Goal: Find specific page/section: Find specific page/section

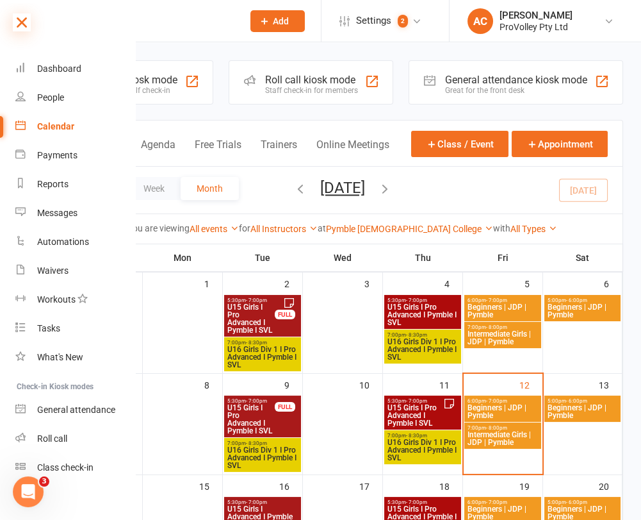
click at [21, 17] on icon at bounding box center [22, 22] width 18 height 18
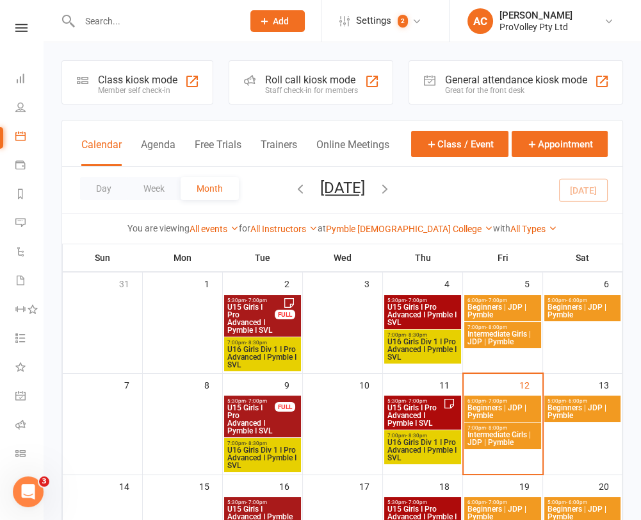
click at [70, 9] on div at bounding box center [148, 21] width 172 height 42
click at [72, 10] on div at bounding box center [148, 21] width 172 height 42
click at [95, 25] on input "text" at bounding box center [155, 21] width 158 height 18
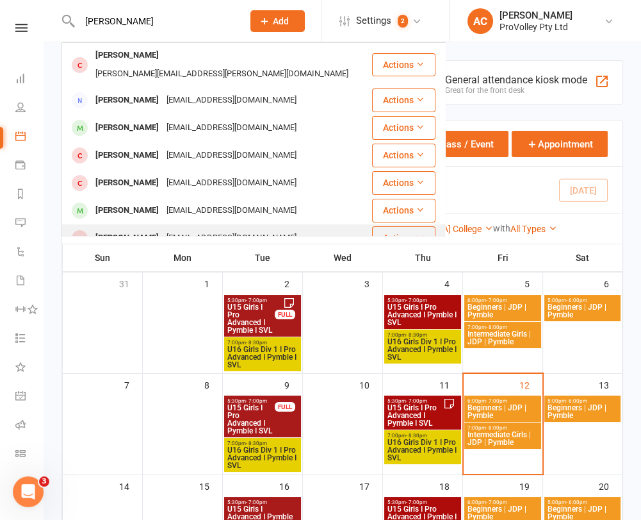
type input "[PERSON_NAME]"
click at [192, 225] on div "[PERSON_NAME] [EMAIL_ADDRESS][DOMAIN_NAME]" at bounding box center [217, 238] width 308 height 26
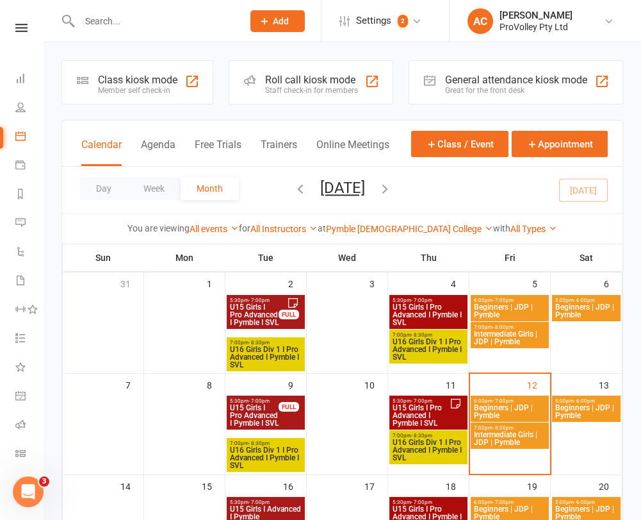
click at [156, 22] on input "text" at bounding box center [155, 21] width 158 height 18
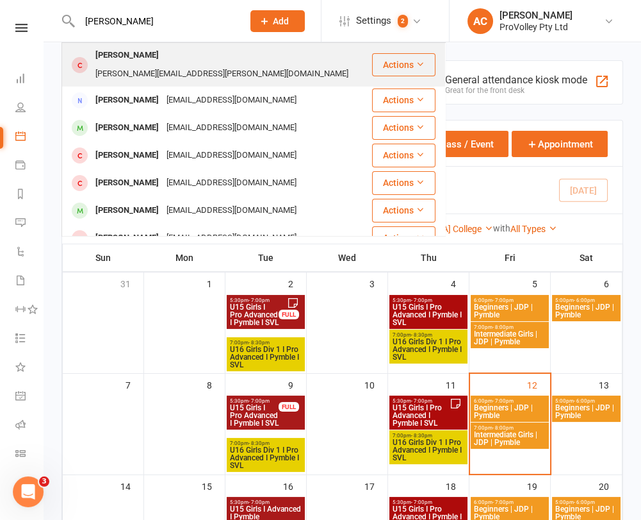
type input "[PERSON_NAME]"
click at [179, 65] on div "[PERSON_NAME][EMAIL_ADDRESS][PERSON_NAME][DOMAIN_NAME]" at bounding box center [222, 74] width 261 height 19
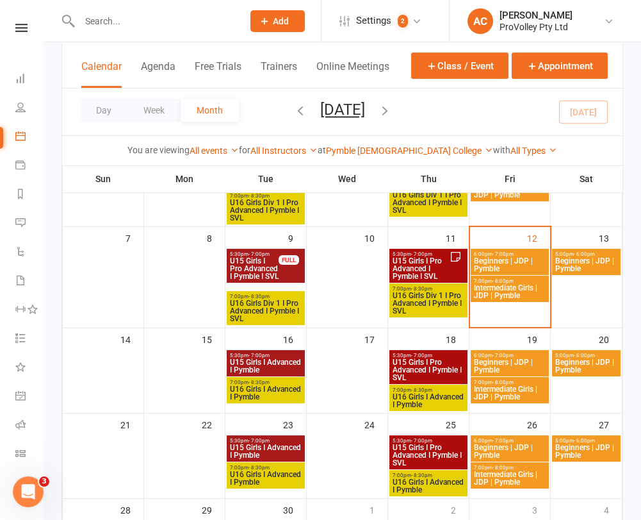
scroll to position [140, 0]
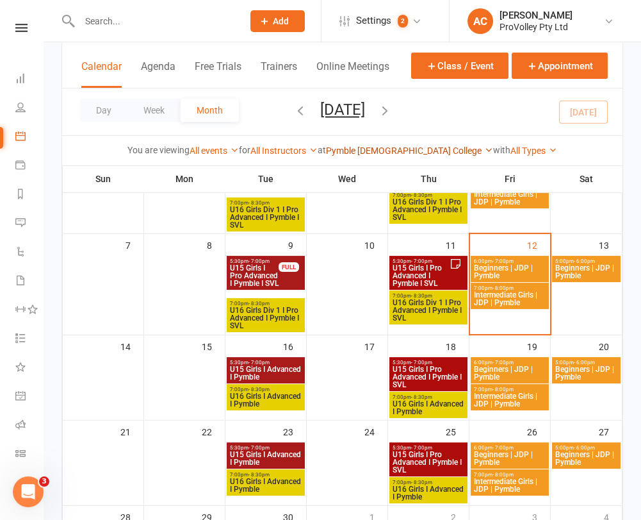
click at [390, 150] on link "Pymble [DEMOGRAPHIC_DATA] College" at bounding box center [409, 150] width 167 height 10
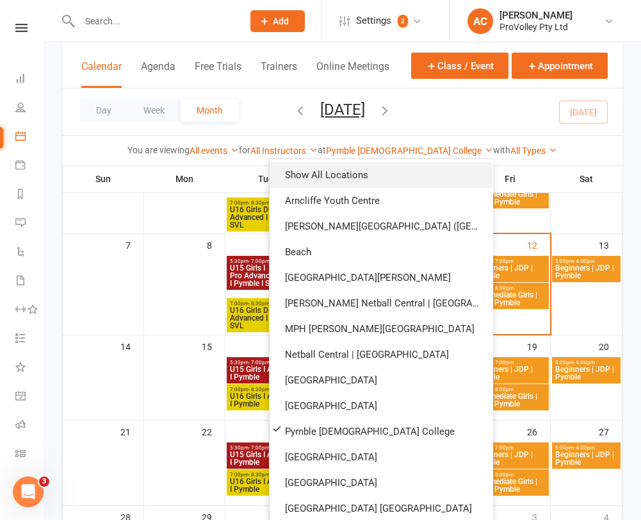
click at [396, 172] on link "Show All Locations" at bounding box center [381, 175] width 223 height 26
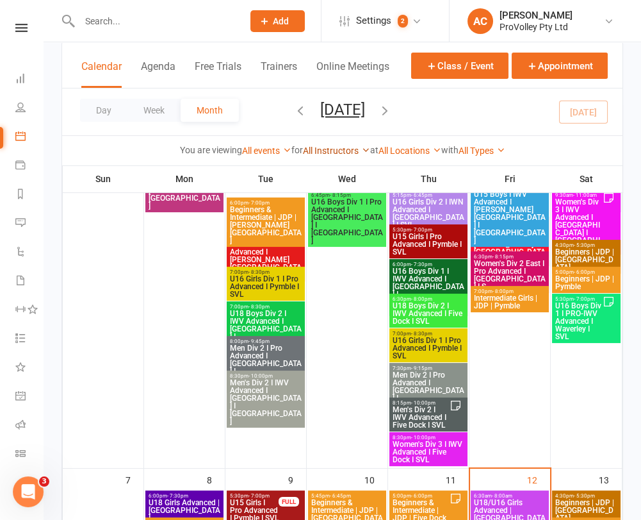
click at [317, 154] on link "All Instructors" at bounding box center [336, 150] width 67 height 10
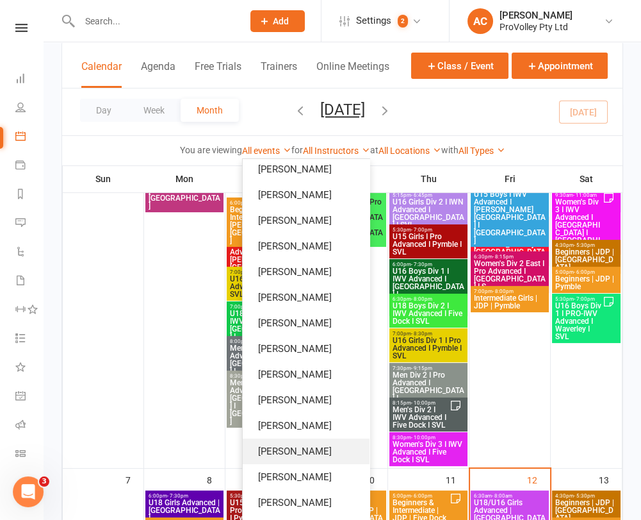
scroll to position [213, 0]
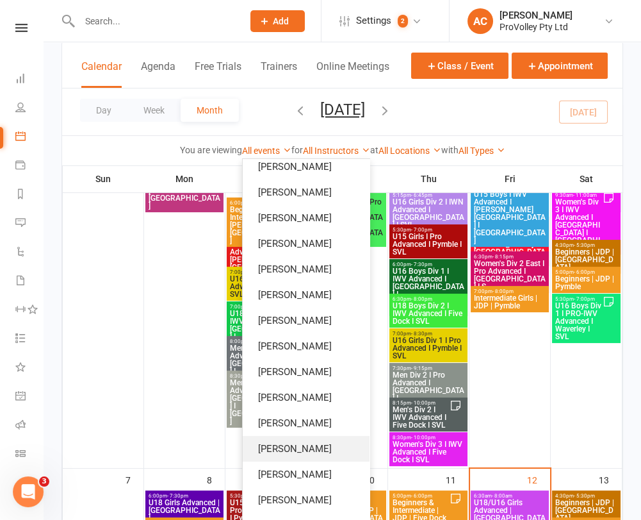
click at [318, 445] on link "[PERSON_NAME]" at bounding box center [306, 449] width 127 height 26
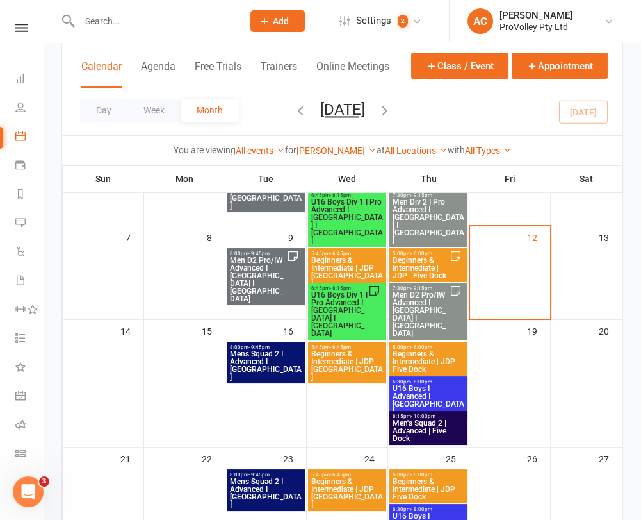
click at [332, 292] on span "U16 Boys Div 1 I Pro Advanced I [GEOGRAPHIC_DATA] I [GEOGRAPHIC_DATA]" at bounding box center [340, 314] width 58 height 46
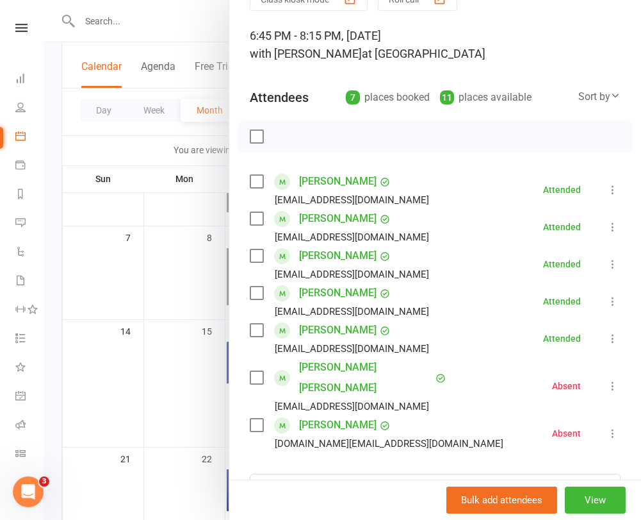
scroll to position [71, 0]
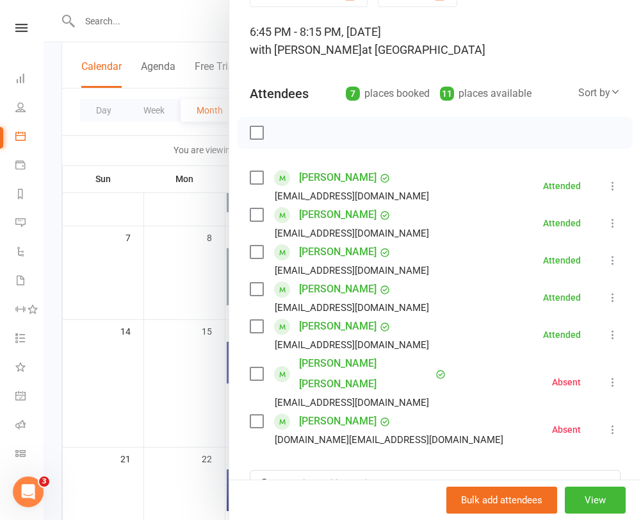
click at [147, 292] on div at bounding box center [343, 260] width 598 height 520
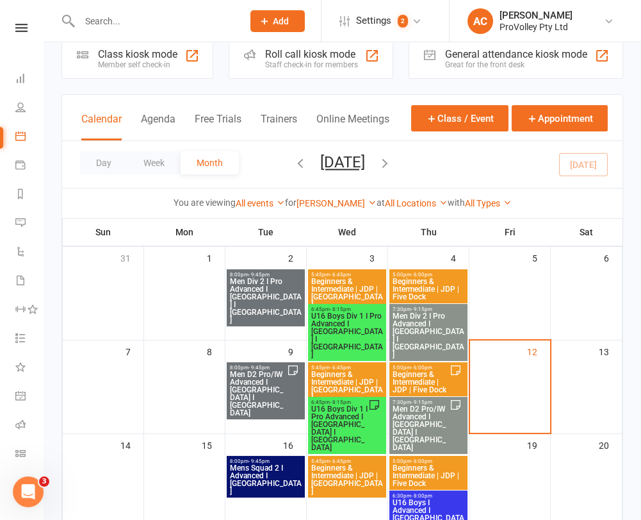
scroll to position [0, 0]
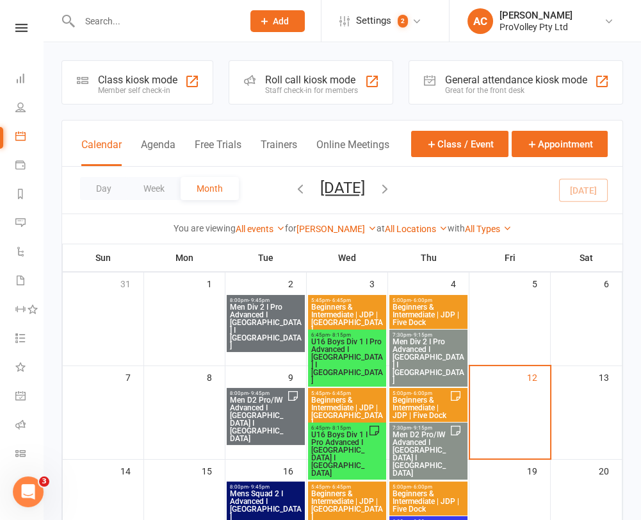
click at [349, 345] on span "U16 Boys Div 1 I Pro Advanced I [GEOGRAPHIC_DATA] I [GEOGRAPHIC_DATA]" at bounding box center [347, 361] width 73 height 46
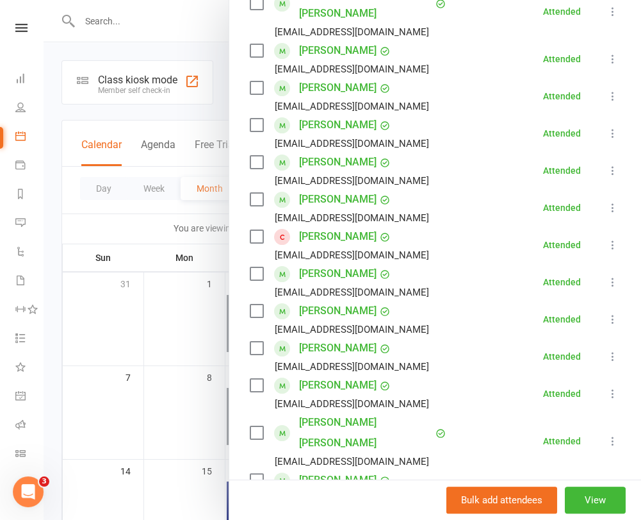
scroll to position [213, 0]
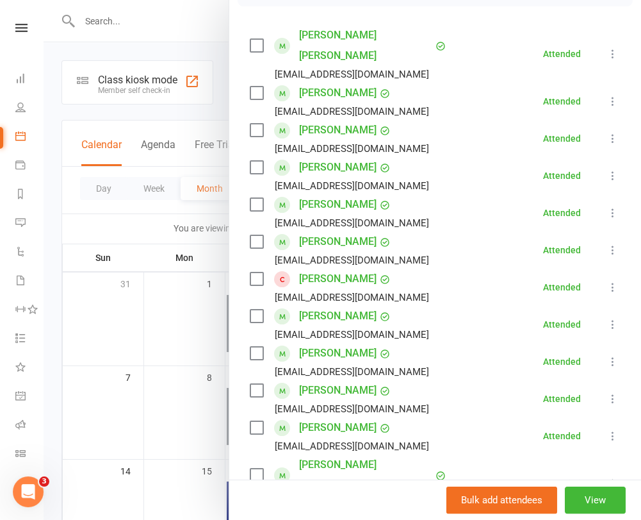
click at [195, 322] on div at bounding box center [343, 260] width 598 height 520
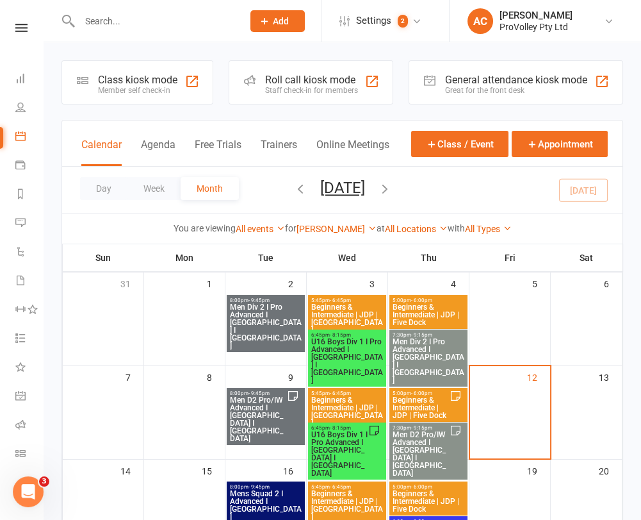
click at [126, 26] on input "text" at bounding box center [155, 21] width 158 height 18
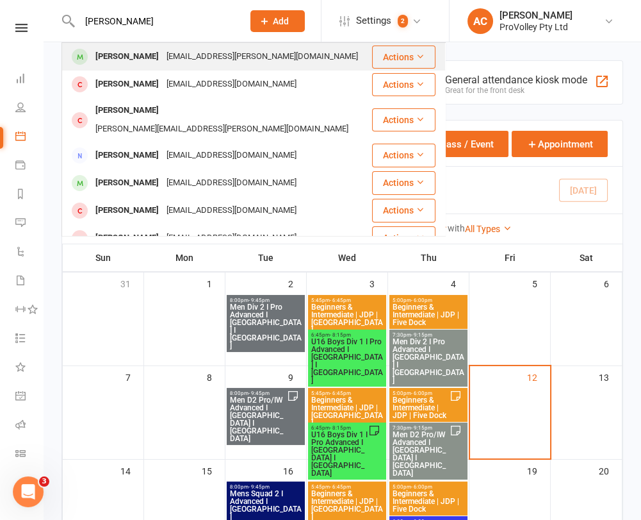
type input "[PERSON_NAME]"
click at [163, 55] on div "[EMAIL_ADDRESS][PERSON_NAME][DOMAIN_NAME]" at bounding box center [262, 56] width 199 height 19
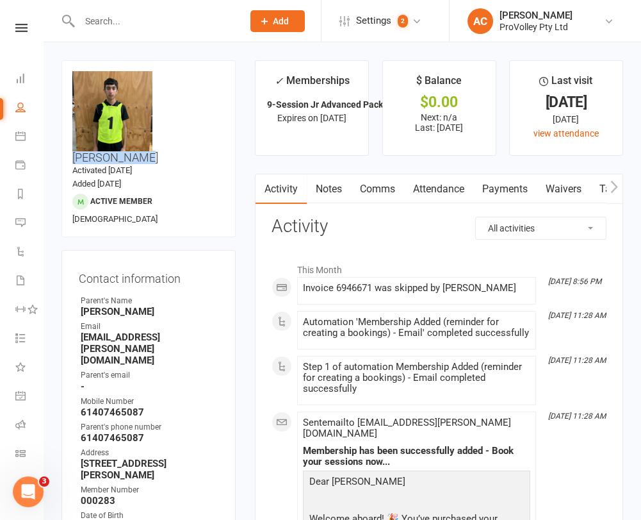
drag, startPoint x: 188, startPoint y: 88, endPoint x: 160, endPoint y: 62, distance: 38.1
click at [160, 62] on div "upload photo change photo [PERSON_NAME] Activated [DATE] Added [DATE] Active me…" at bounding box center [149, 148] width 174 height 177
copy h3 "[PERSON_NAME]"
click at [164, 18] on input "text" at bounding box center [155, 21] width 158 height 18
type input "austin"
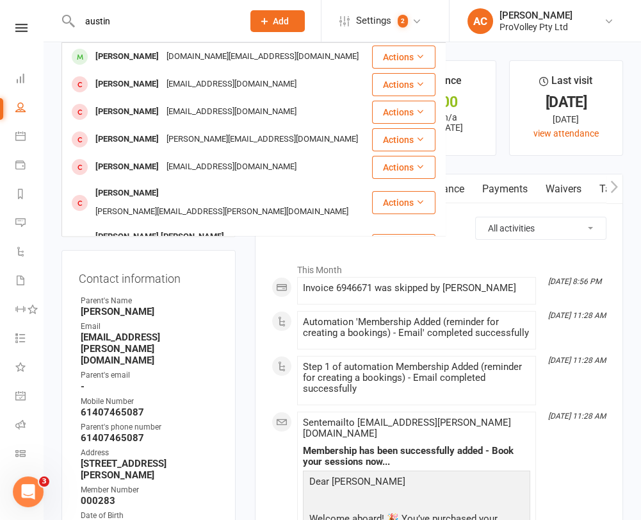
click at [145, 21] on input "austin" at bounding box center [155, 21] width 158 height 18
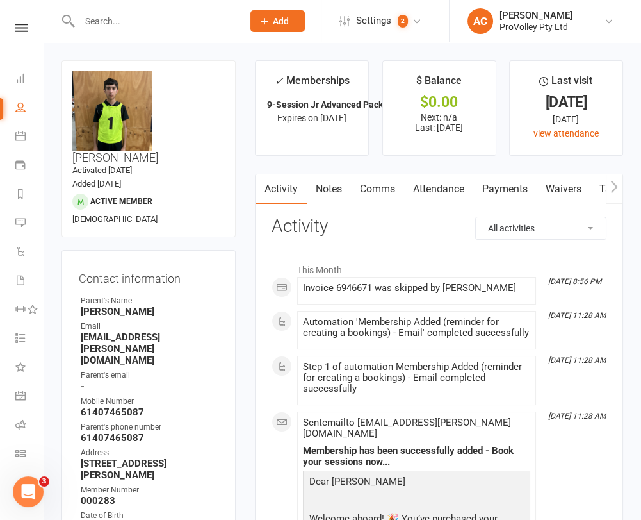
click at [142, 14] on input "text" at bounding box center [155, 21] width 158 height 18
type input "[PERSON_NAME]"
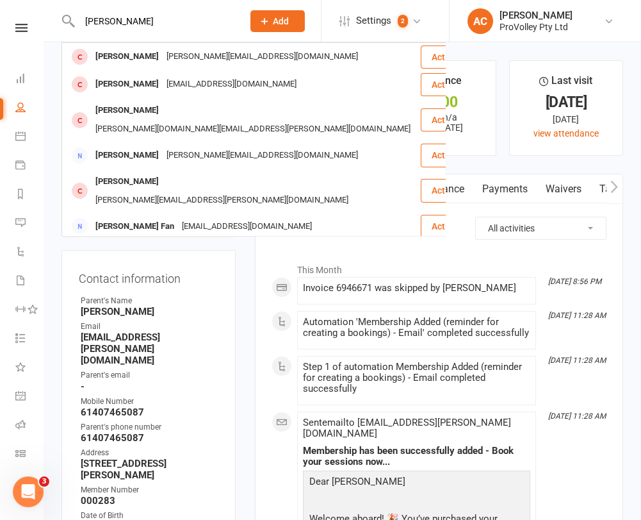
click at [109, 17] on input "[PERSON_NAME]" at bounding box center [155, 21] width 158 height 18
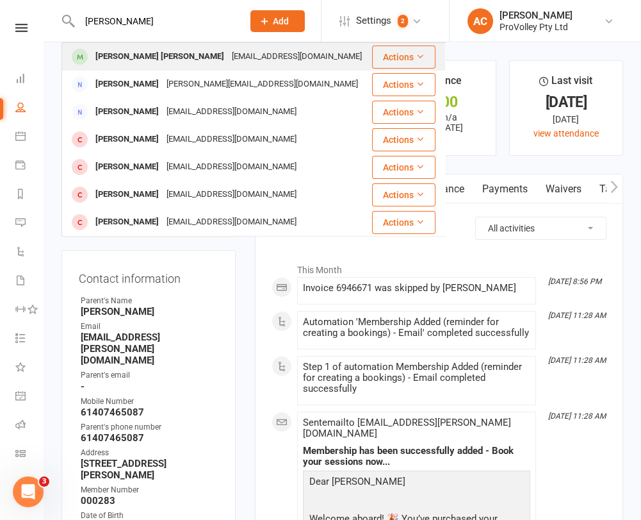
type input "[PERSON_NAME]"
click at [228, 62] on div "[EMAIL_ADDRESS][DOMAIN_NAME]" at bounding box center [297, 56] width 138 height 19
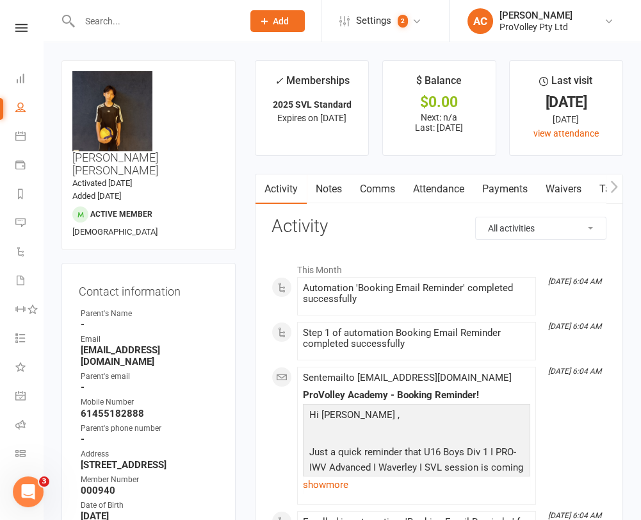
click at [159, 69] on div "upload photo change photo [PERSON_NAME] [PERSON_NAME] Activated [DATE] Added [D…" at bounding box center [149, 155] width 174 height 190
drag, startPoint x: 159, startPoint y: 69, endPoint x: 181, endPoint y: 70, distance: 22.5
click at [160, 69] on div "upload photo change photo [PERSON_NAME] [PERSON_NAME] Activated [DATE] Added [D…" at bounding box center [149, 155] width 174 height 190
click at [183, 71] on h3 "[PERSON_NAME] [PERSON_NAME]" at bounding box center [148, 124] width 153 height 106
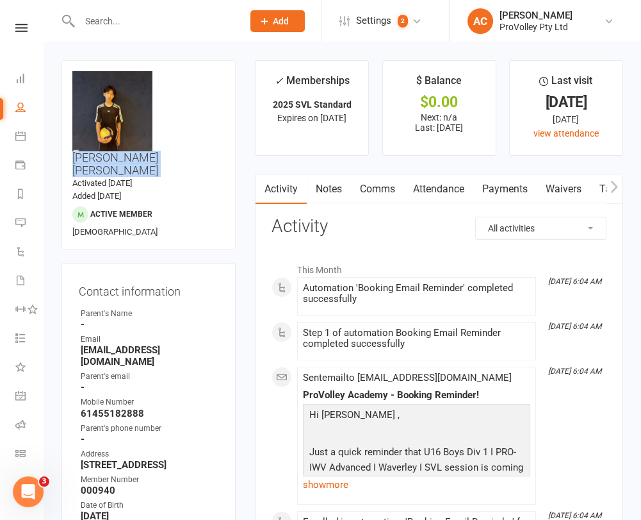
click at [183, 71] on h3 "[PERSON_NAME] [PERSON_NAME]" at bounding box center [148, 124] width 153 height 106
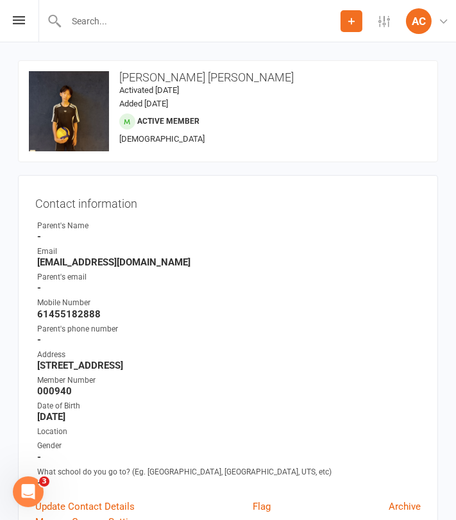
click at [17, 11] on div "Prospect Member Non-attending contact Class / event Appointment Task Membership…" at bounding box center [228, 21] width 456 height 42
click at [17, 27] on div "Prospect Member Non-attending contact Class / event Appointment Task Membership…" at bounding box center [228, 21] width 456 height 42
click at [17, 22] on icon at bounding box center [19, 20] width 12 height 8
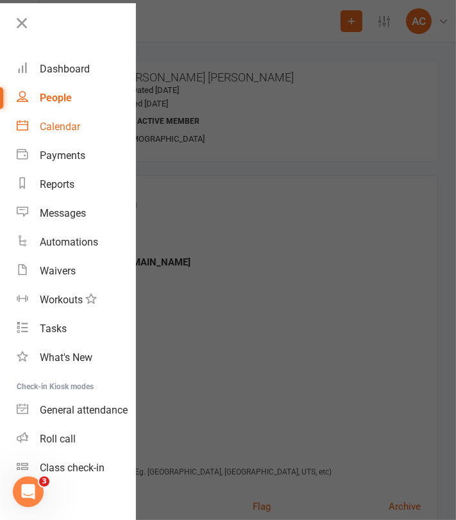
click at [56, 124] on div "Calendar" at bounding box center [60, 126] width 40 height 12
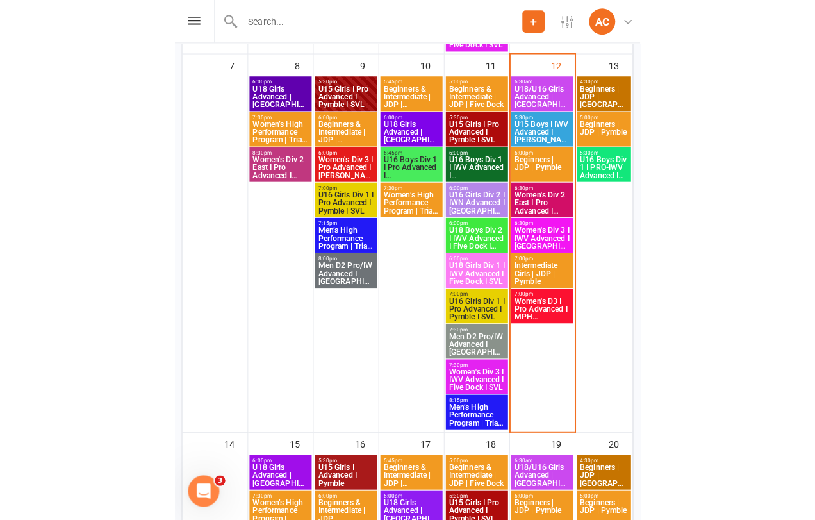
scroll to position [498, 0]
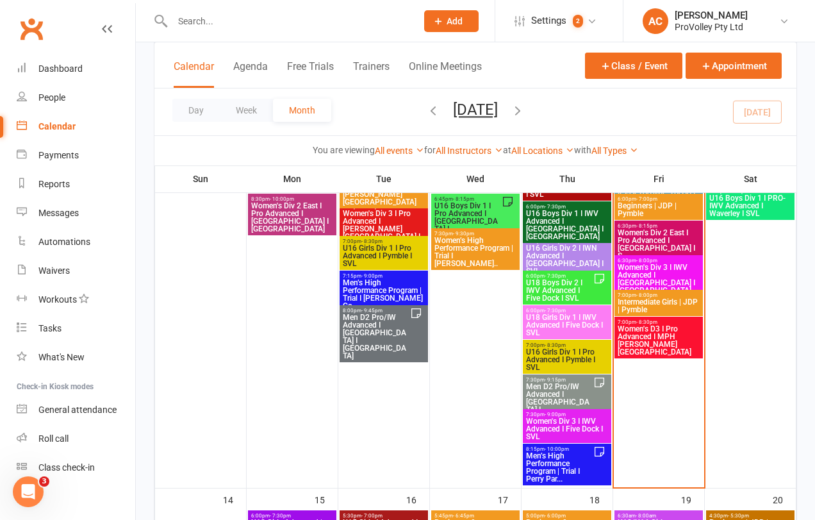
click at [199, 18] on input "text" at bounding box center [288, 21] width 239 height 18
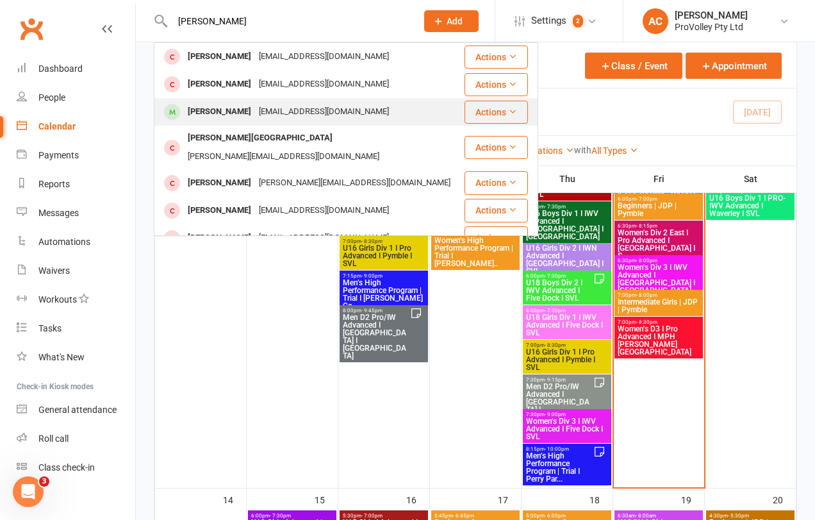
type input "[PERSON_NAME]"
click at [297, 108] on div "[EMAIL_ADDRESS][DOMAIN_NAME]" at bounding box center [324, 112] width 138 height 19
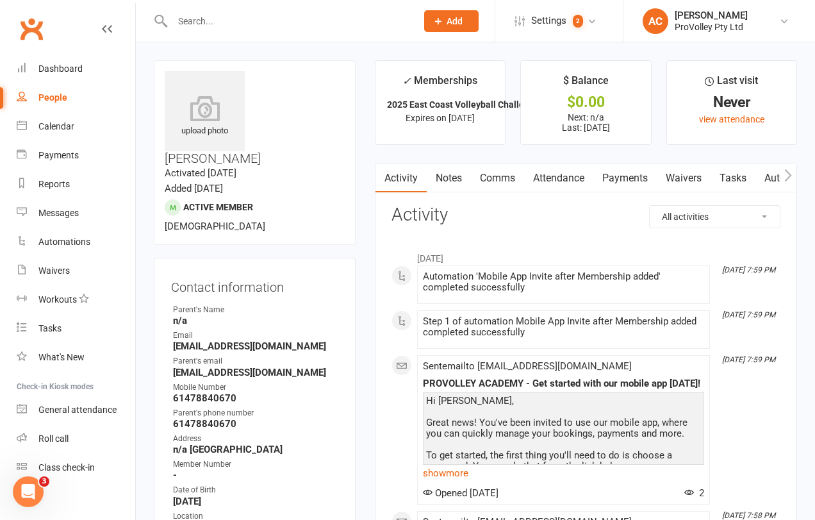
click at [301, 76] on h3 "[PERSON_NAME]" at bounding box center [255, 118] width 180 height 94
copy h3 "[PERSON_NAME]"
click at [256, 15] on input "text" at bounding box center [288, 21] width 239 height 18
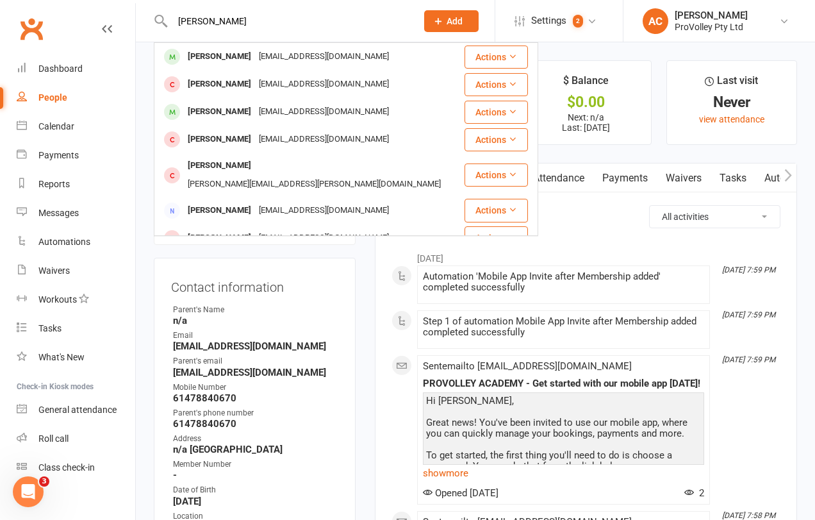
click at [211, 22] on input "[PERSON_NAME]" at bounding box center [288, 21] width 239 height 18
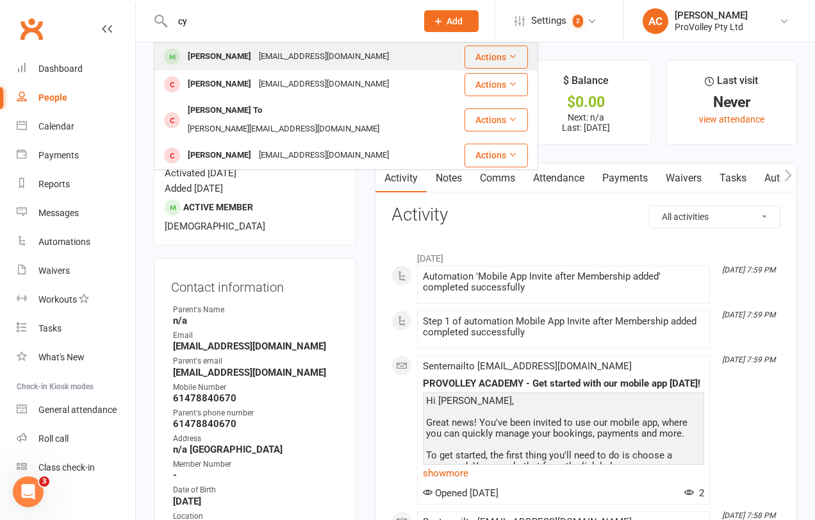
type input "cy"
click at [255, 54] on div "[EMAIL_ADDRESS][DOMAIN_NAME]" at bounding box center [324, 56] width 138 height 19
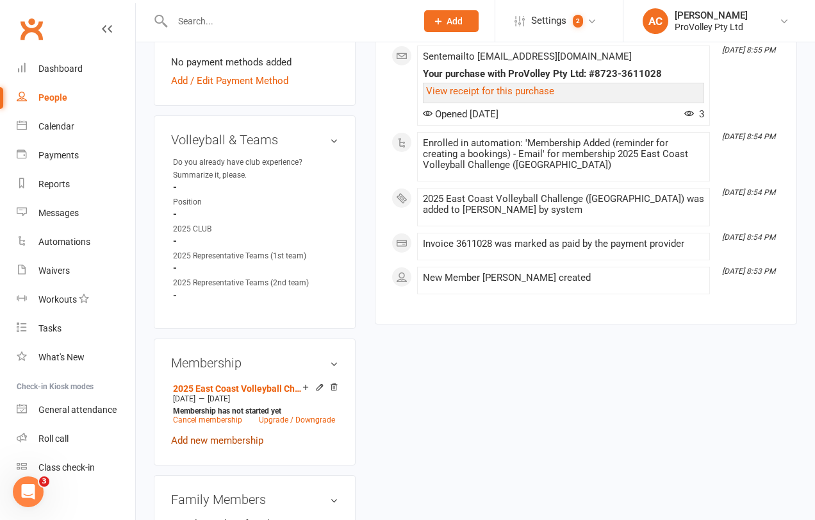
scroll to position [632, 0]
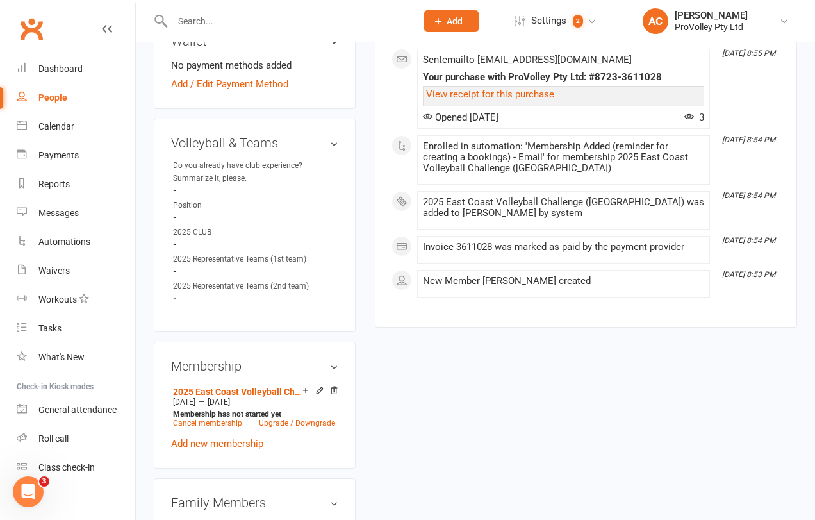
click at [209, 12] on input "text" at bounding box center [288, 21] width 239 height 18
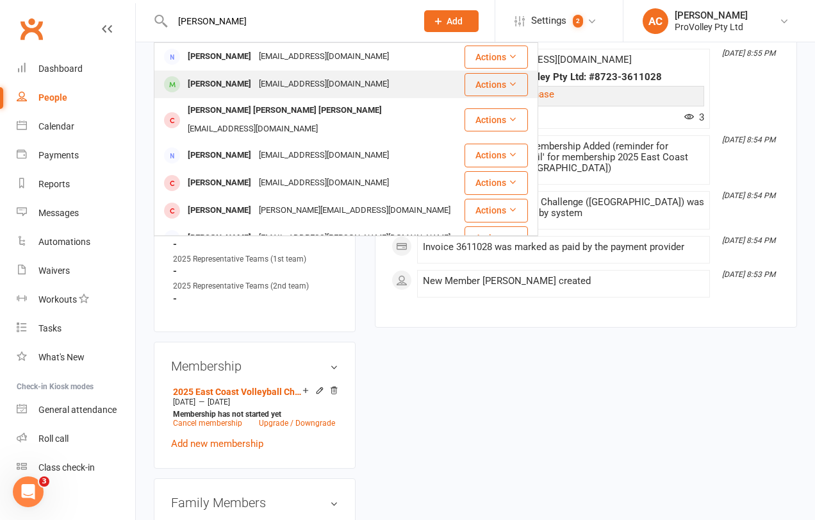
type input "[PERSON_NAME]"
click at [261, 88] on div "[EMAIL_ADDRESS][DOMAIN_NAME]" at bounding box center [324, 84] width 138 height 19
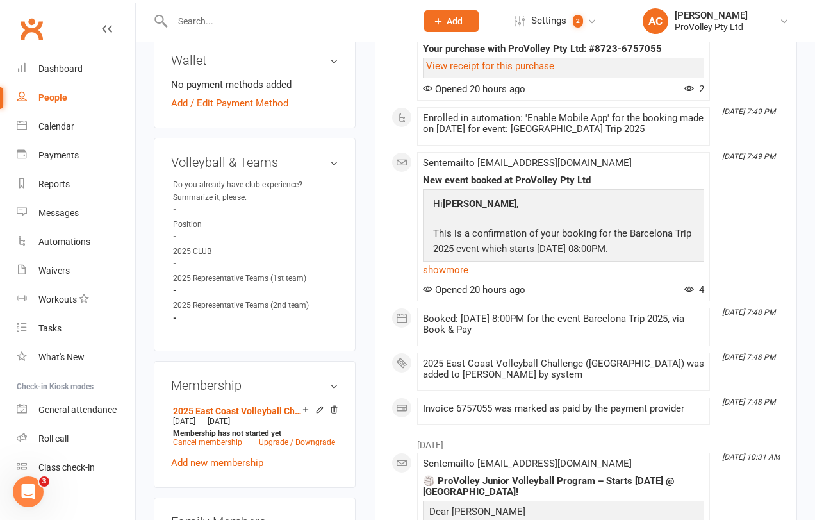
scroll to position [641, 0]
